Goal: Task Accomplishment & Management: Manage account settings

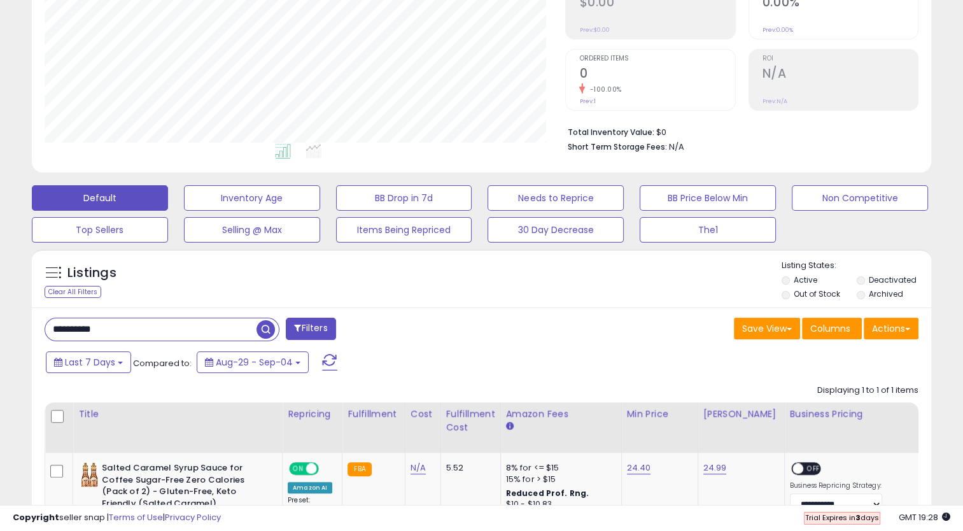
scroll to position [260, 521]
